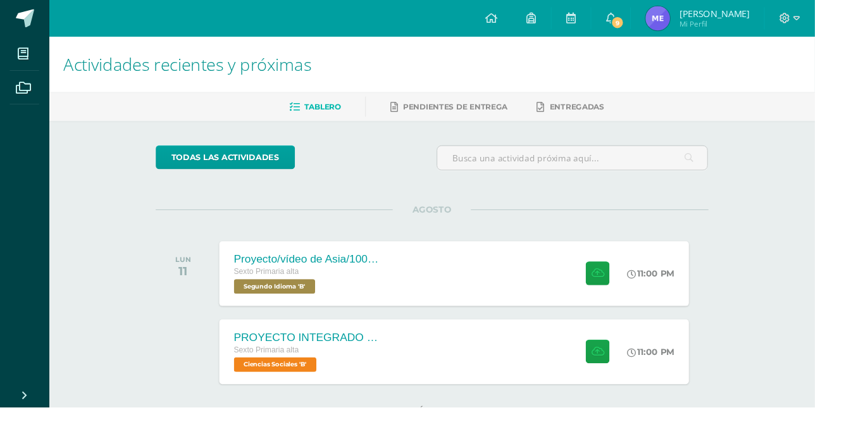
click at [371, 370] on div "Sexto Primaria alta Ciencias Sociales 'B'" at bounding box center [318, 370] width 152 height 29
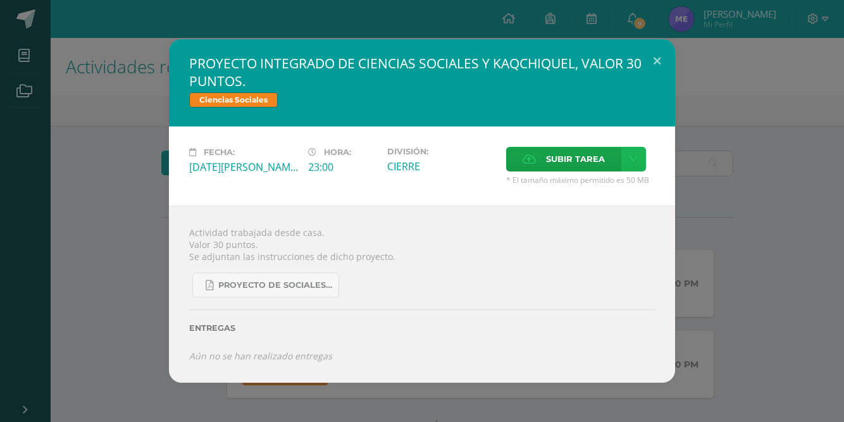
click at [626, 171] on link at bounding box center [633, 159] width 25 height 25
click at [620, 220] on link "Subir enlace" at bounding box center [589, 218] width 127 height 20
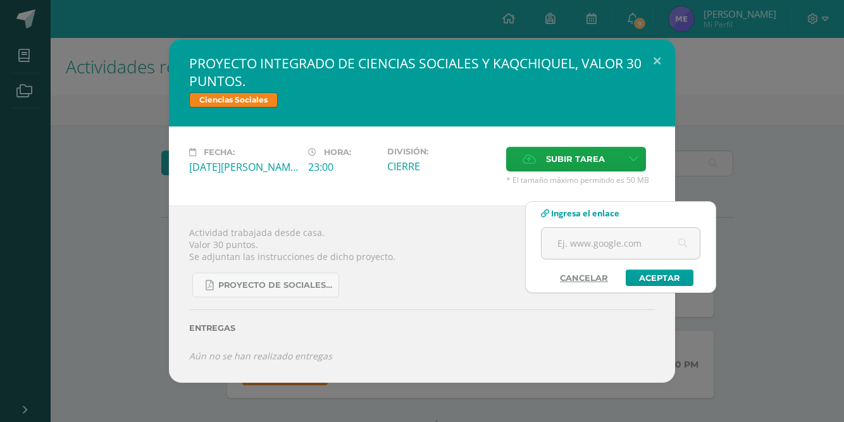
click at [687, 185] on div "PROYECTO INTEGRADO DE CIENCIAS SOCIALES Y KAQCHIQUEL, VALOR 30 PUNTOS. Ciencias…" at bounding box center [422, 210] width 834 height 343
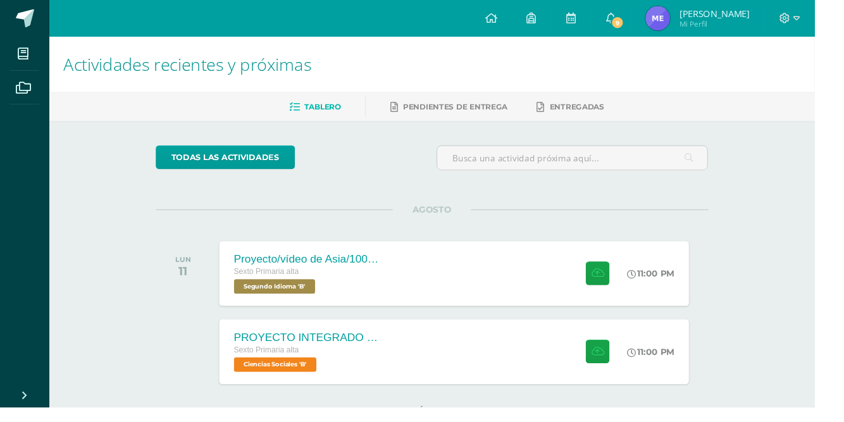
click at [514, 369] on div "PROYECTO INTEGRADO DE CIENCIAS SOCIALES Y KAQCHIQUEL, VALOR 30 PUNTOS. Sexto Pr…" at bounding box center [470, 364] width 487 height 67
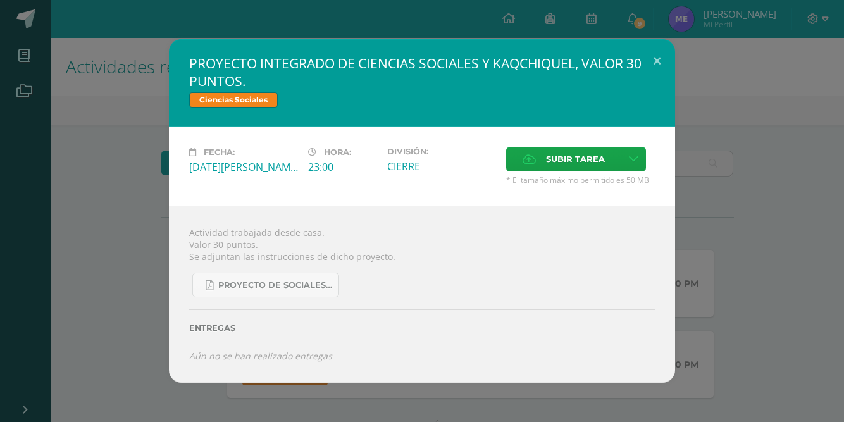
click at [556, 171] on span "Subir tarea" at bounding box center [575, 158] width 59 height 23
click at [0, 0] on input "Subir tarea" at bounding box center [0, 0] width 0 height 0
click at [566, 171] on span "Subir tarea" at bounding box center [575, 158] width 59 height 23
click at [0, 0] on input "Subir tarea" at bounding box center [0, 0] width 0 height 0
click at [639, 171] on link at bounding box center [633, 159] width 25 height 25
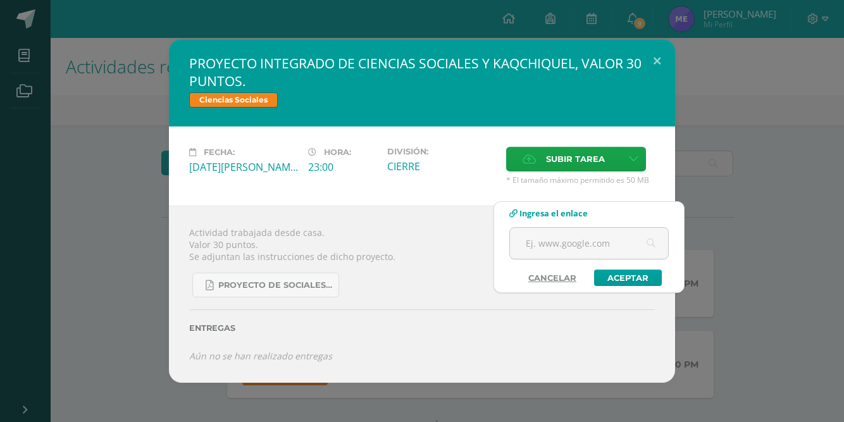
click at [581, 244] on input "text" at bounding box center [589, 243] width 158 height 31
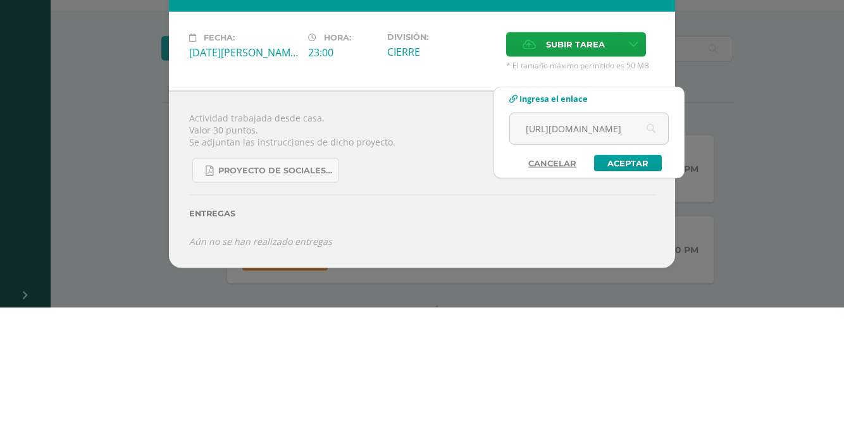
scroll to position [0, 666]
type input "[URL][DOMAIN_NAME]"
click at [639, 277] on link "Aceptar" at bounding box center [628, 278] width 68 height 16
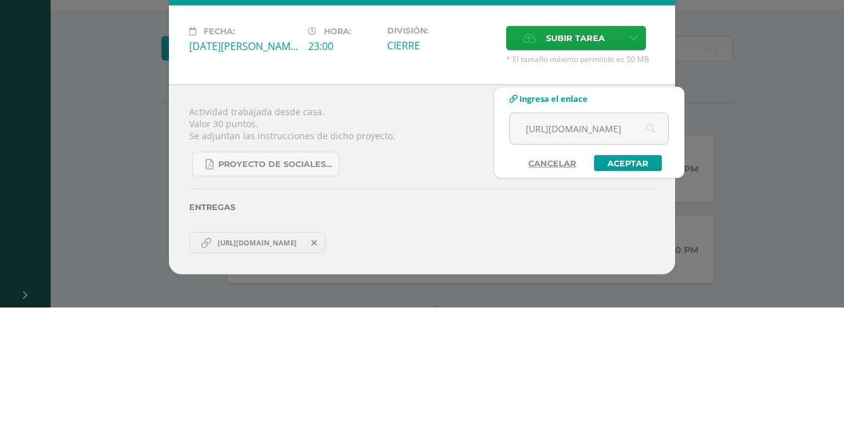
scroll to position [0, 0]
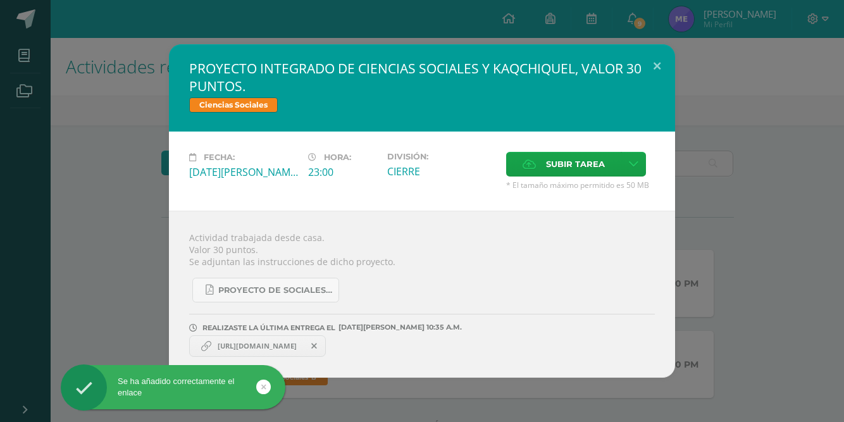
click at [109, 300] on div "PROYECTO INTEGRADO DE CIENCIAS SOCIALES Y KAQCHIQUEL, VALOR 30 PUNTOS. Ciencias…" at bounding box center [422, 210] width 834 height 333
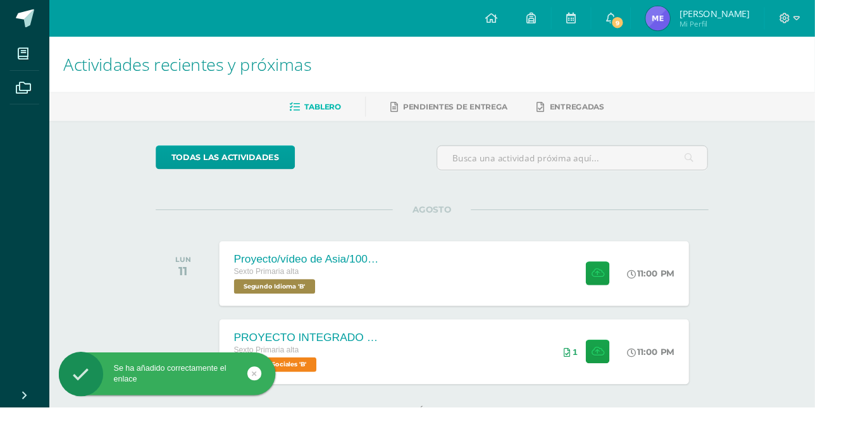
click at [289, 304] on div "Proyecto/vídeo de Asia/100ptos. Sexto Primaria alta Segundo Idioma 'B'" at bounding box center [318, 283] width 182 height 67
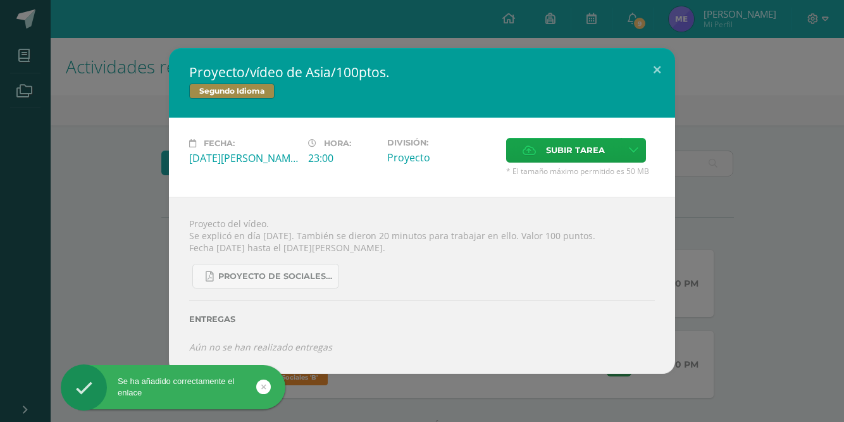
click at [561, 162] on span "Subir tarea" at bounding box center [575, 150] width 59 height 23
click at [0, 0] on input "Subir tarea" at bounding box center [0, 0] width 0 height 0
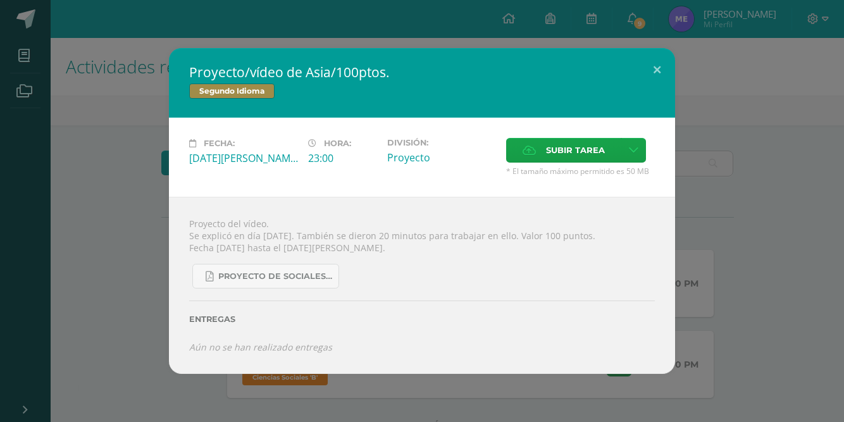
click at [617, 163] on label "Subir tarea" at bounding box center [563, 150] width 115 height 25
click at [0, 0] on input "Subir tarea" at bounding box center [0, 0] width 0 height 0
click at [638, 163] on link at bounding box center [633, 150] width 25 height 25
click at [619, 216] on link "Subir enlace" at bounding box center [589, 209] width 127 height 20
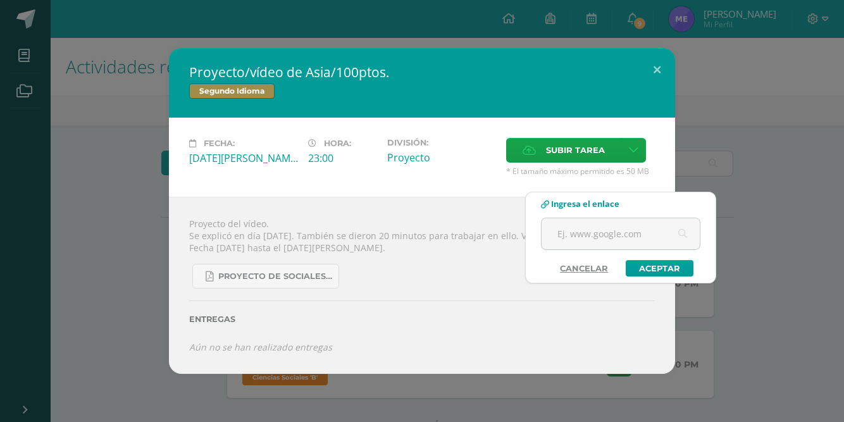
click at [628, 231] on input "text" at bounding box center [621, 233] width 158 height 31
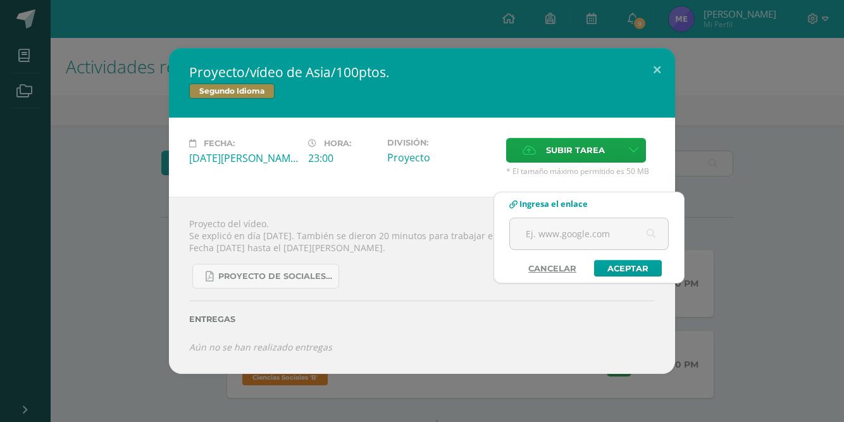
click at [759, 181] on div "Proyecto/vídeo de Asia/100ptos. Segundo Idioma Fecha: [DATE][PERSON_NAME] Hora:…" at bounding box center [422, 210] width 834 height 325
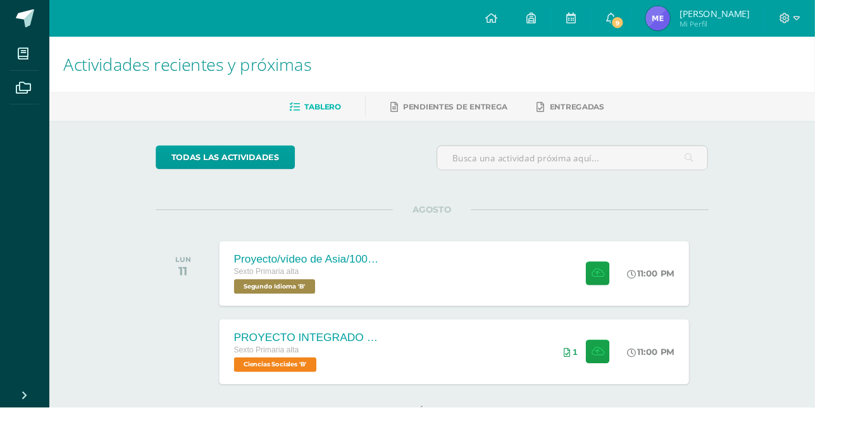
click at [540, 290] on div "Proyecto/vídeo de Asia/100ptos. Sexto Primaria alta Segundo Idioma 'B' 11:00 PM…" at bounding box center [470, 283] width 487 height 67
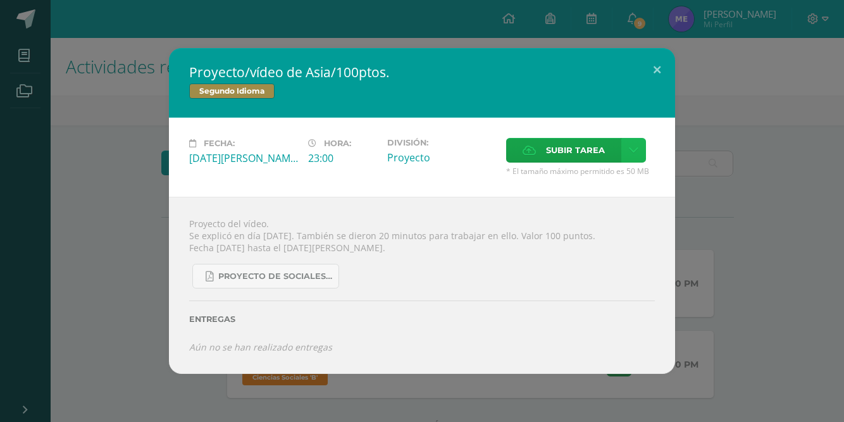
click at [626, 163] on link at bounding box center [633, 150] width 25 height 25
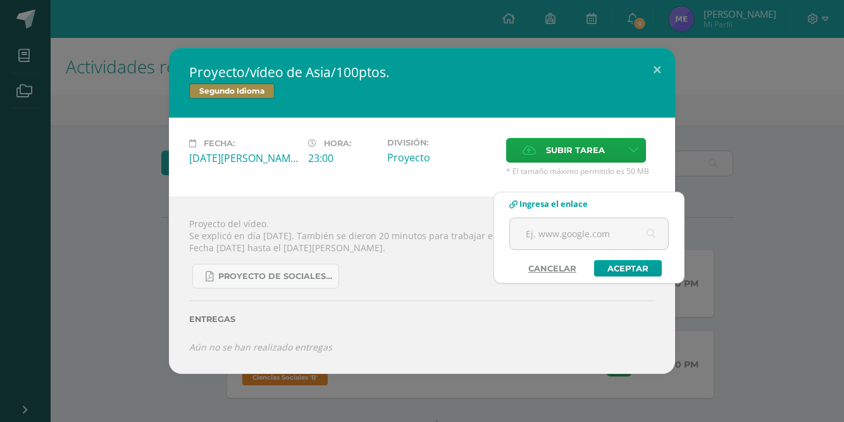
click at [601, 228] on input "text" at bounding box center [589, 233] width 158 height 31
type input "C"
click at [776, 167] on div "Proyecto/vídeo de Asia/100ptos. Segundo Idioma Fecha: [DATE][PERSON_NAME] Hora:…" at bounding box center [422, 210] width 834 height 325
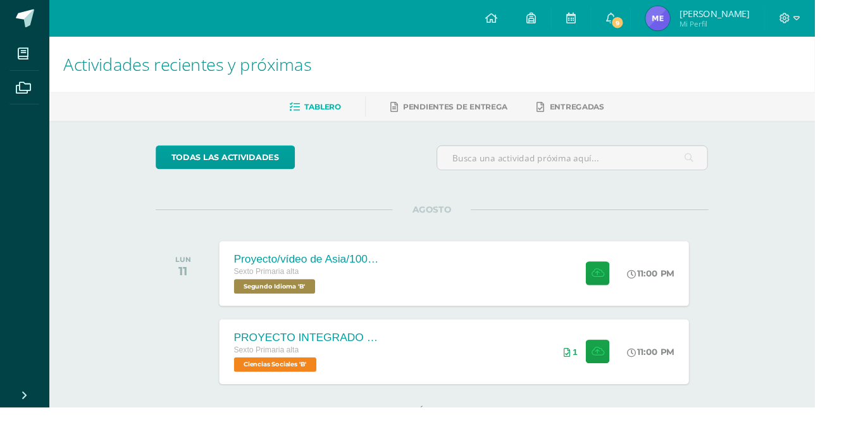
click at [595, 281] on div at bounding box center [616, 283] width 61 height 67
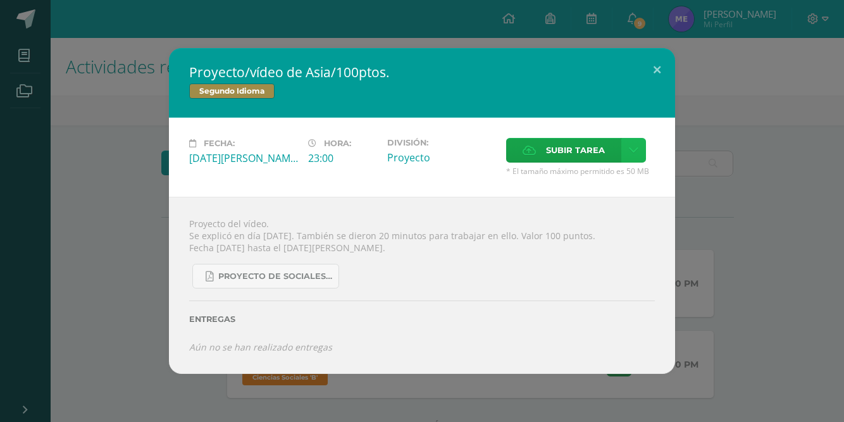
click at [637, 163] on link at bounding box center [633, 150] width 25 height 25
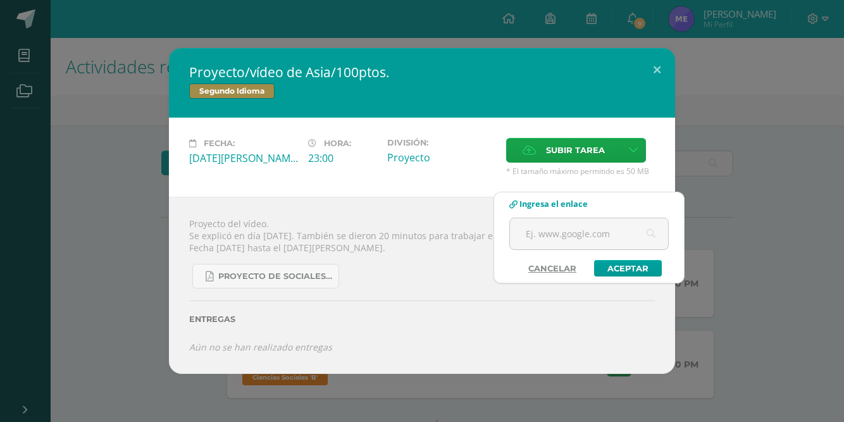
click at [618, 228] on input "text" at bounding box center [589, 233] width 158 height 31
type input "N"
type input "[URL][DOMAIN_NAME]"
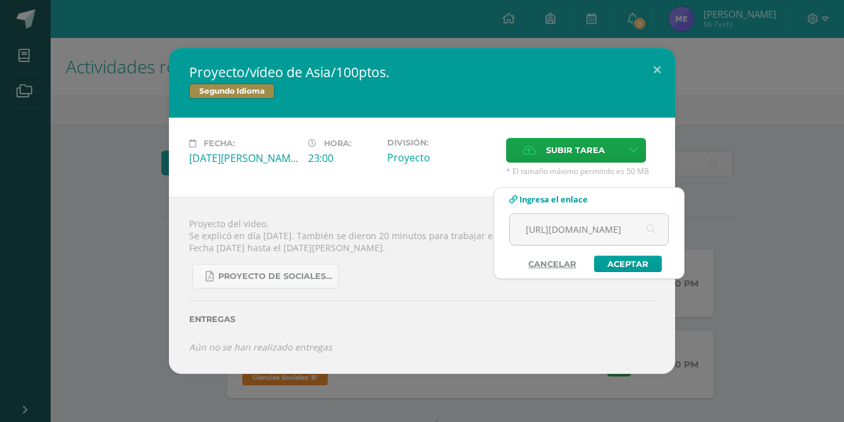
click at [776, 124] on div "Proyecto/vídeo de Asia/100ptos. Segundo Idioma Fecha: [DATE][PERSON_NAME] Hora:…" at bounding box center [422, 210] width 834 height 325
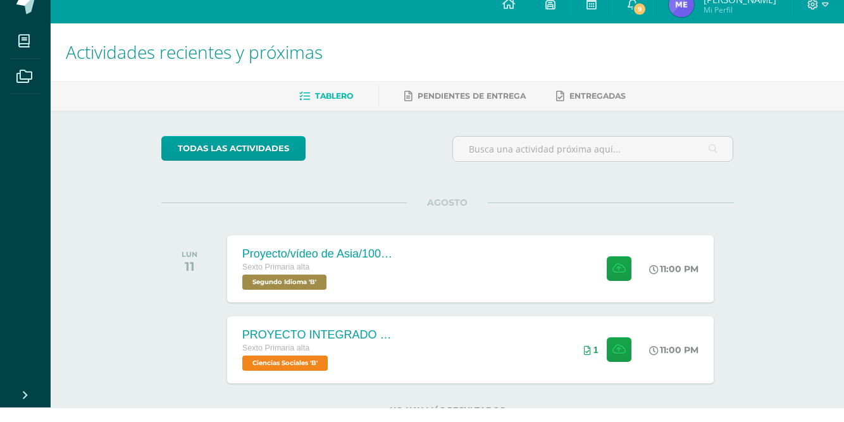
click at [499, 283] on div "Proyecto/vídeo de Asia/100ptos. Sexto Primaria alta Segundo Idioma 'B' 11:00 PM…" at bounding box center [470, 283] width 487 height 67
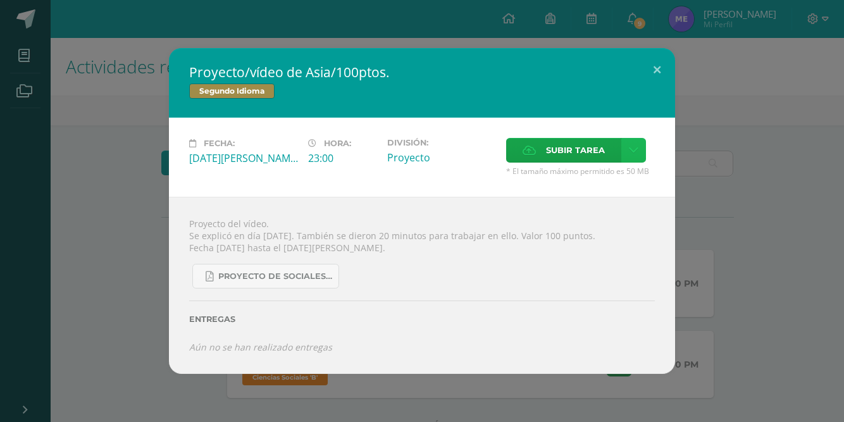
click at [626, 163] on link at bounding box center [633, 150] width 25 height 25
click at [591, 210] on span "Subir enlace" at bounding box center [579, 209] width 53 height 12
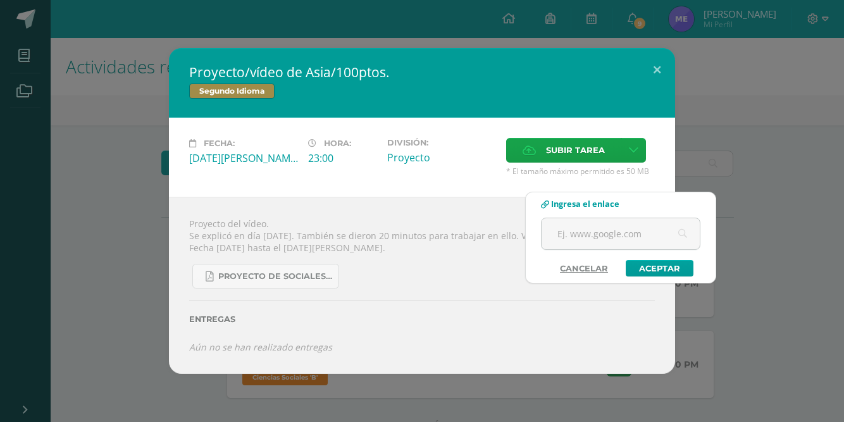
click at [621, 235] on input "text" at bounding box center [621, 233] width 158 height 31
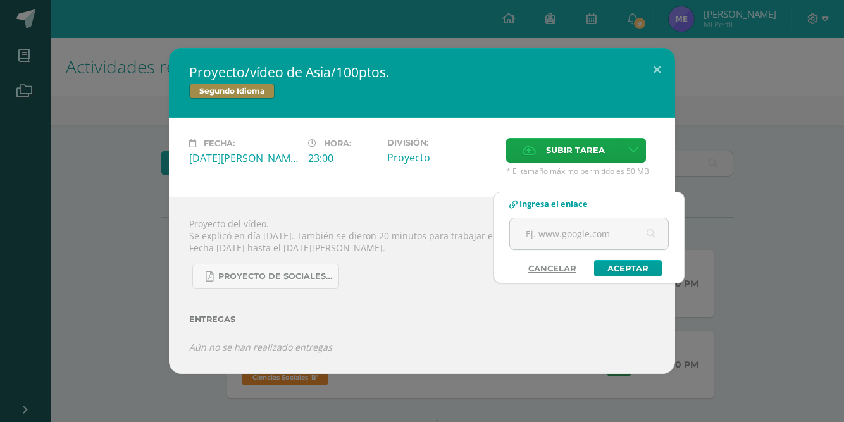
click at [613, 239] on input "text" at bounding box center [589, 233] width 158 height 31
click at [601, 231] on input "text" at bounding box center [589, 233] width 158 height 31
type input "[URL][DOMAIN_NAME]"
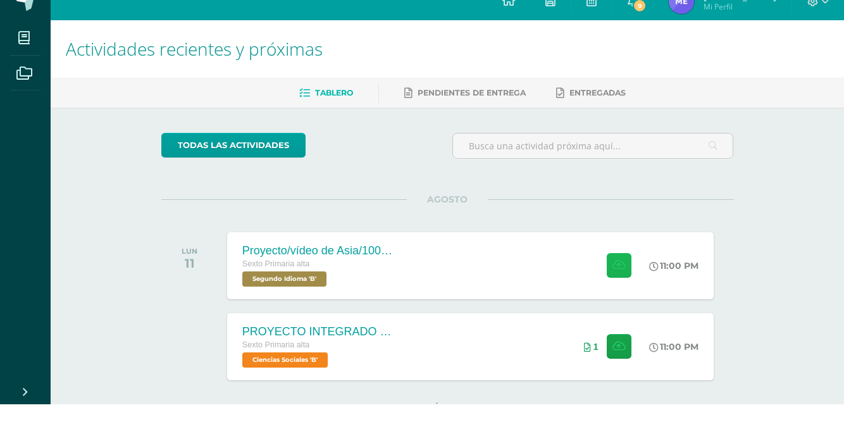
click at [610, 281] on button at bounding box center [619, 283] width 25 height 25
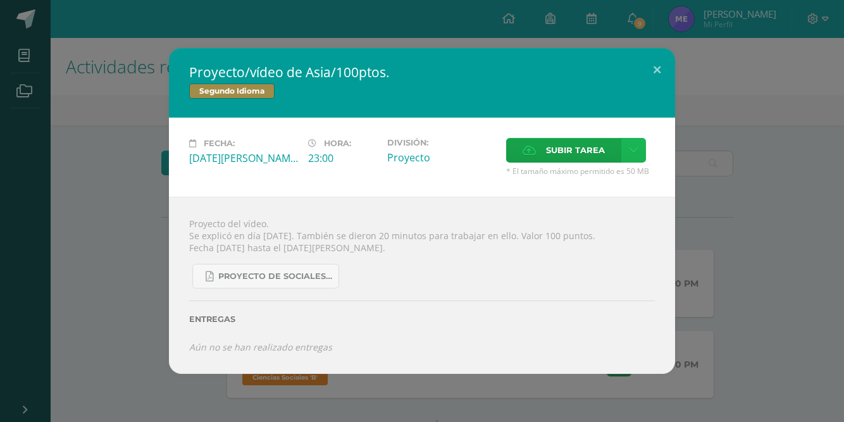
click at [626, 163] on link at bounding box center [633, 150] width 25 height 25
click at [611, 215] on link "Subir enlace" at bounding box center [589, 209] width 127 height 20
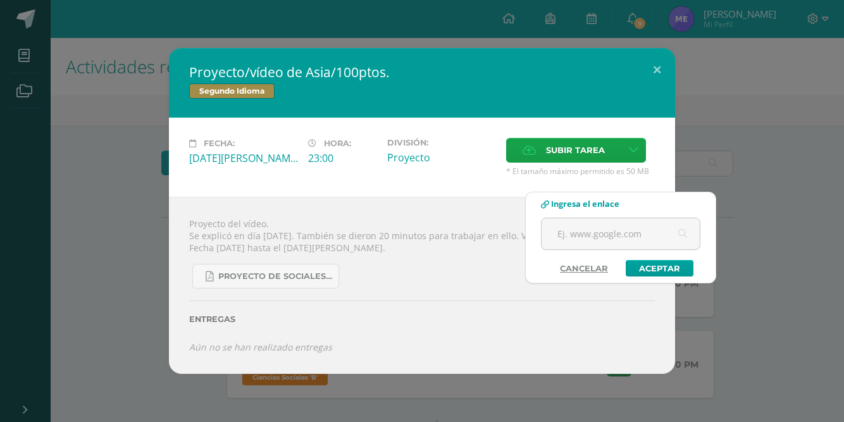
click at [654, 234] on input "text" at bounding box center [621, 233] width 158 height 31
click at [546, 421] on div "Proyecto/vídeo de Asia/100ptos. Segundo Idioma Fecha: [DATE][PERSON_NAME] Hora:…" at bounding box center [422, 211] width 844 height 422
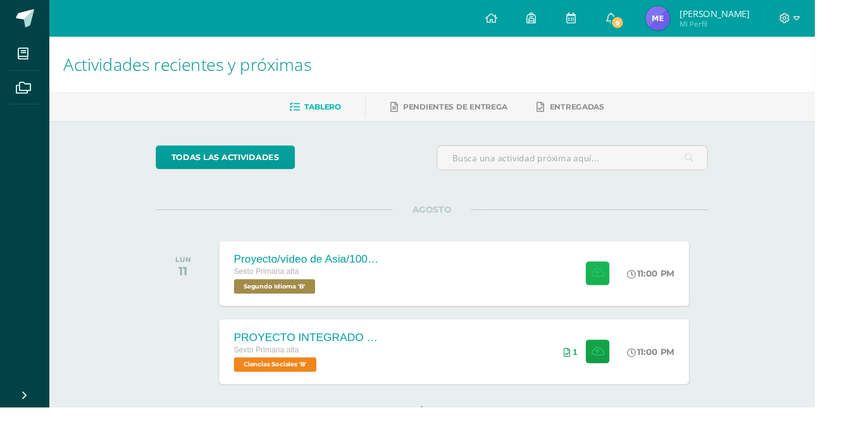
click at [625, 282] on icon at bounding box center [619, 283] width 13 height 11
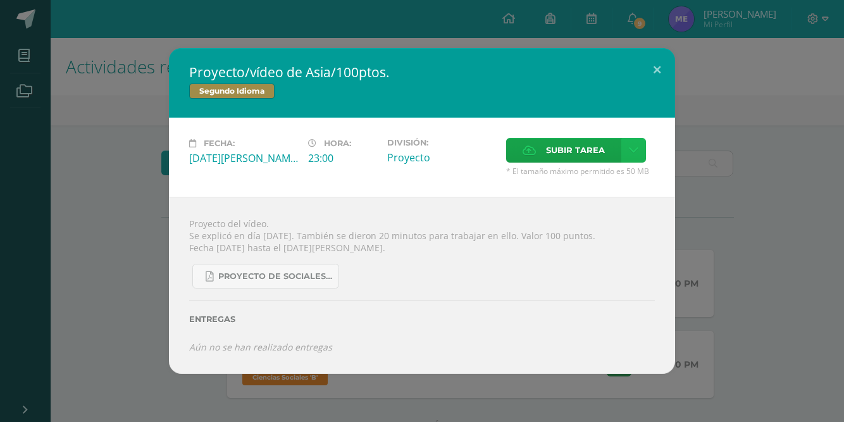
click at [638, 163] on link at bounding box center [633, 150] width 25 height 25
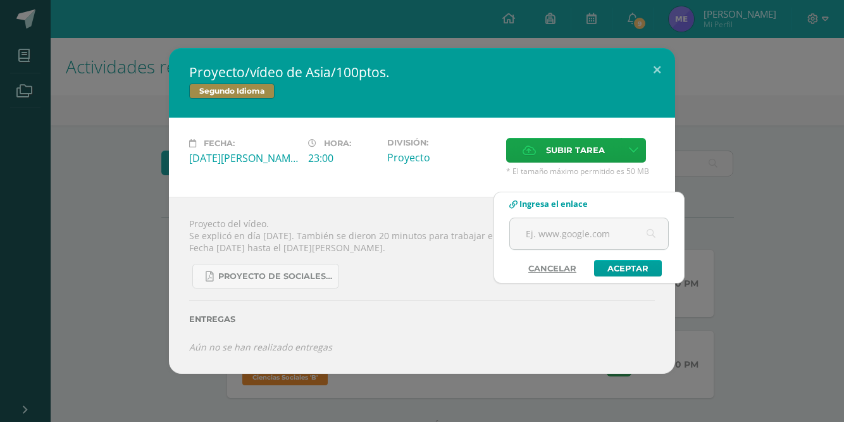
click at [598, 237] on input "text" at bounding box center [589, 233] width 158 height 31
click at [577, 238] on input "text" at bounding box center [589, 233] width 158 height 31
type input "[URL][DOMAIN_NAME][DOMAIN_NAME]"
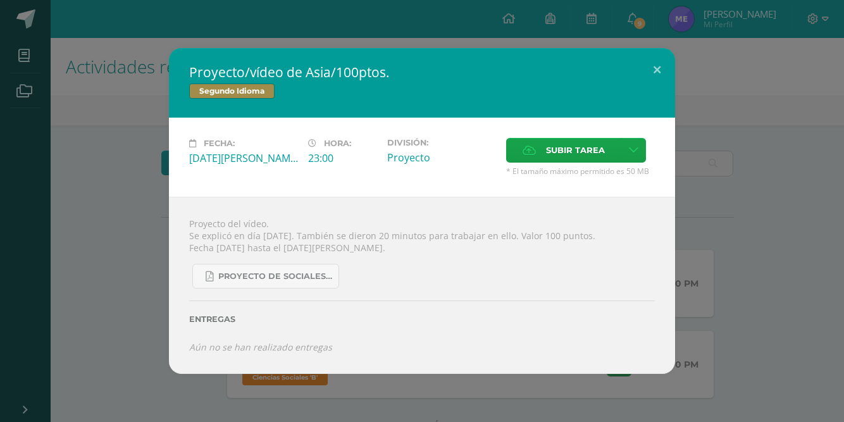
click at [773, 304] on div "Proyecto/vídeo de Asia/100ptos. Segundo Idioma Fecha: [DATE][PERSON_NAME] Hora:…" at bounding box center [422, 210] width 834 height 325
